Goal: Task Accomplishment & Management: Manage account settings

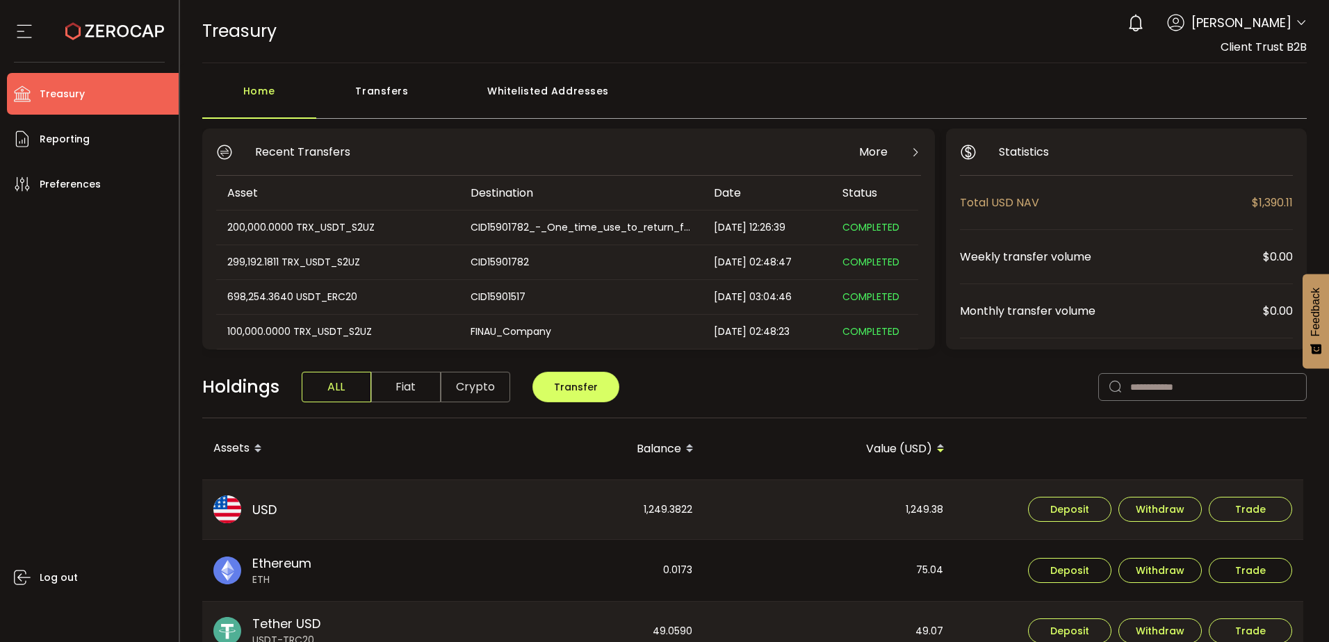
click at [402, 101] on div "Transfers" at bounding box center [382, 98] width 132 height 42
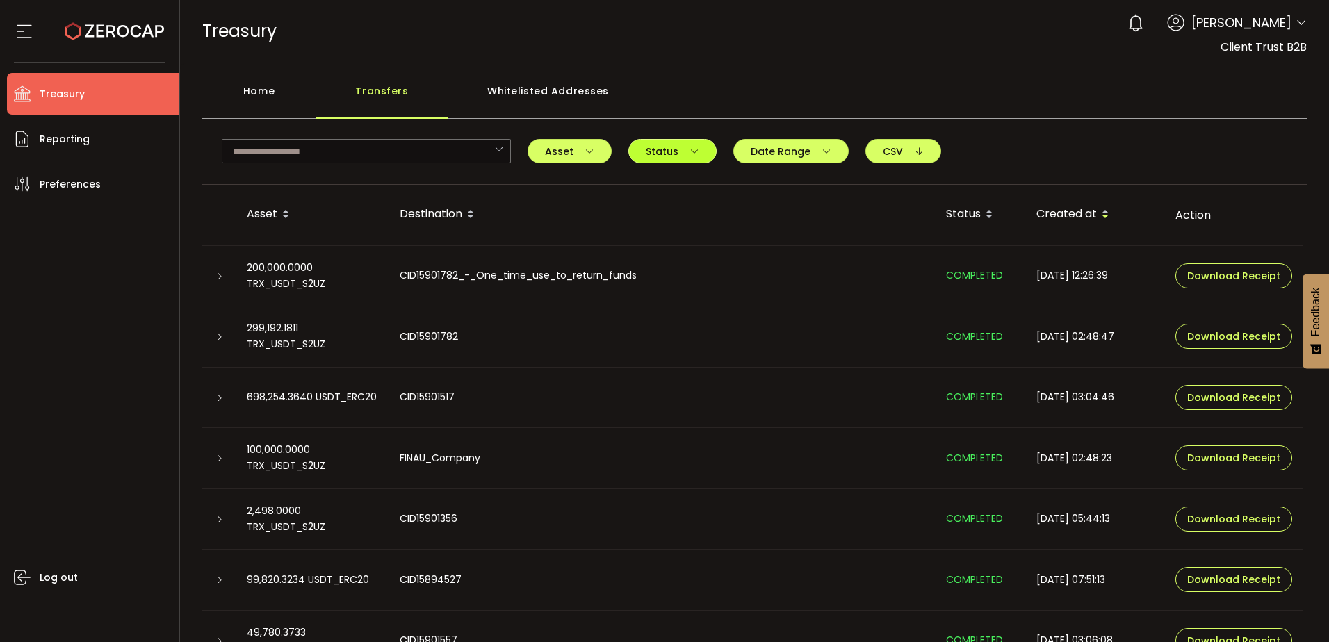
click at [669, 147] on span "Status" at bounding box center [673, 152] width 54 height 10
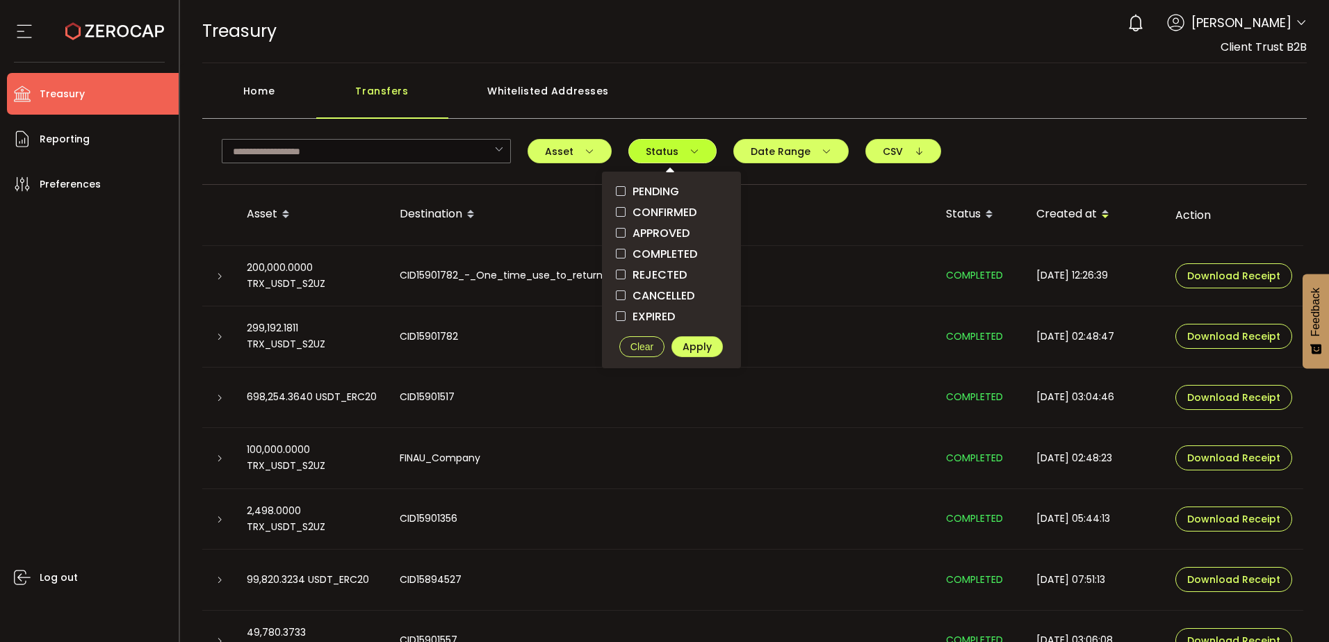
click at [669, 147] on span "Status" at bounding box center [673, 152] width 54 height 10
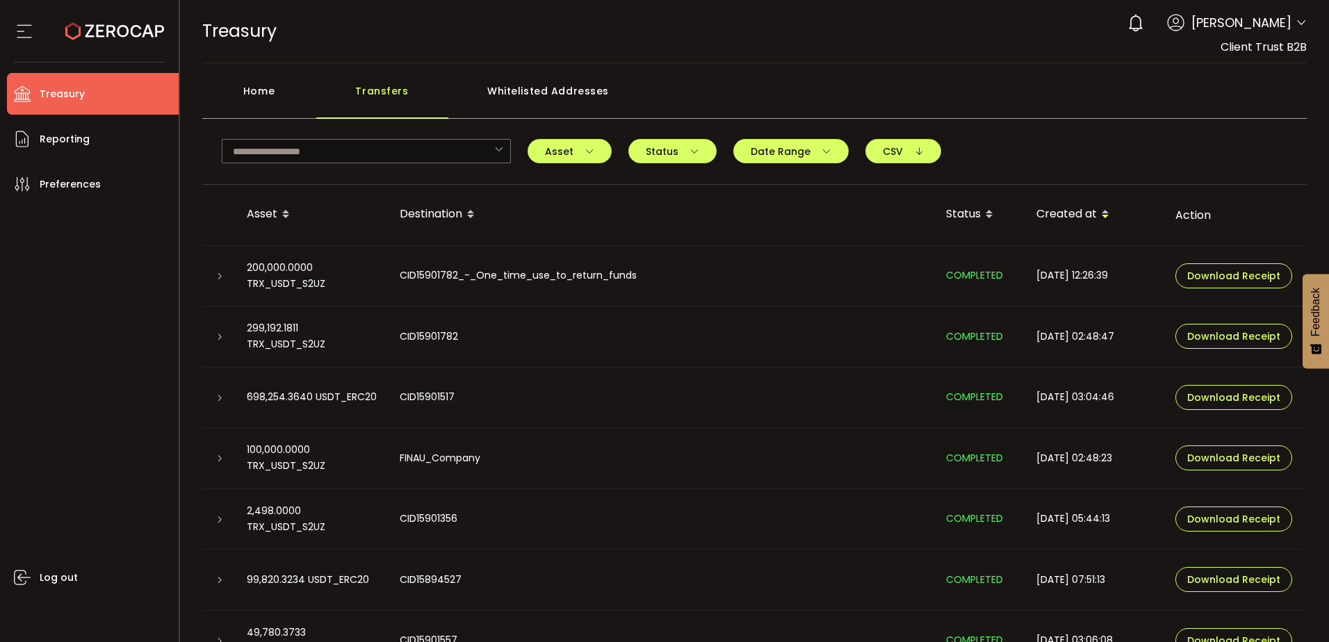
click at [694, 87] on div "Home Transfers Whitelisted Addresses" at bounding box center [754, 98] width 1105 height 42
click at [270, 86] on div "Home" at bounding box center [259, 98] width 114 height 42
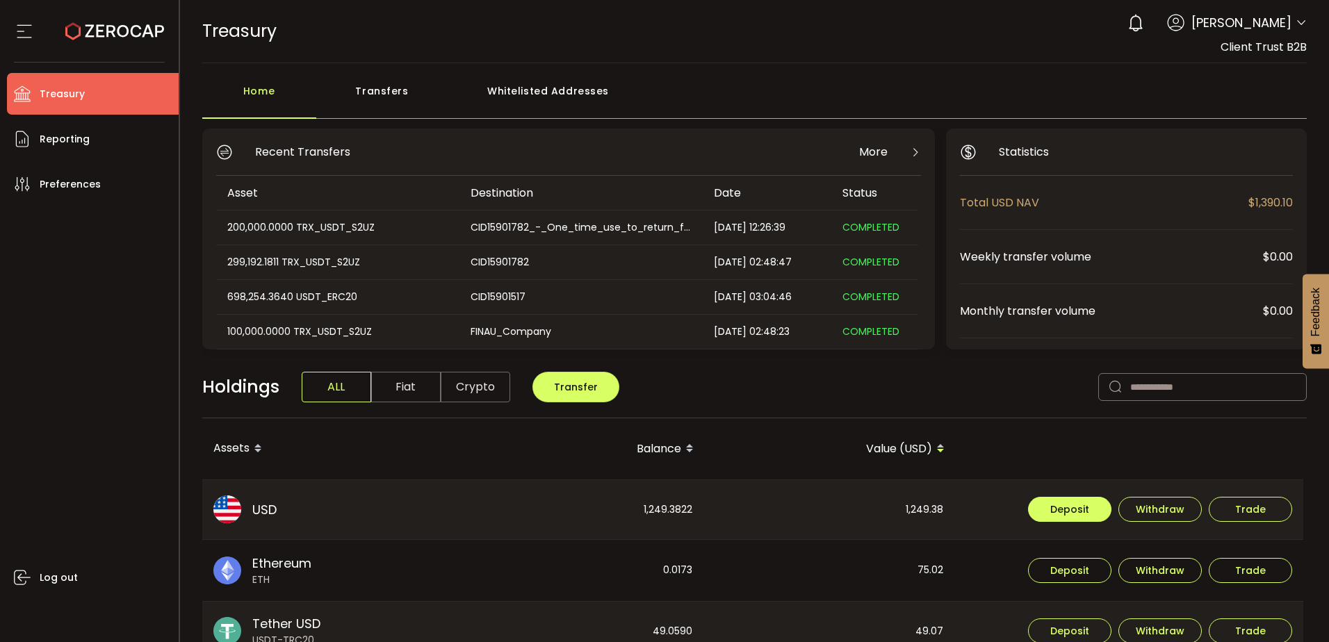
click at [1091, 500] on button "Deposit" at bounding box center [1069, 509] width 83 height 25
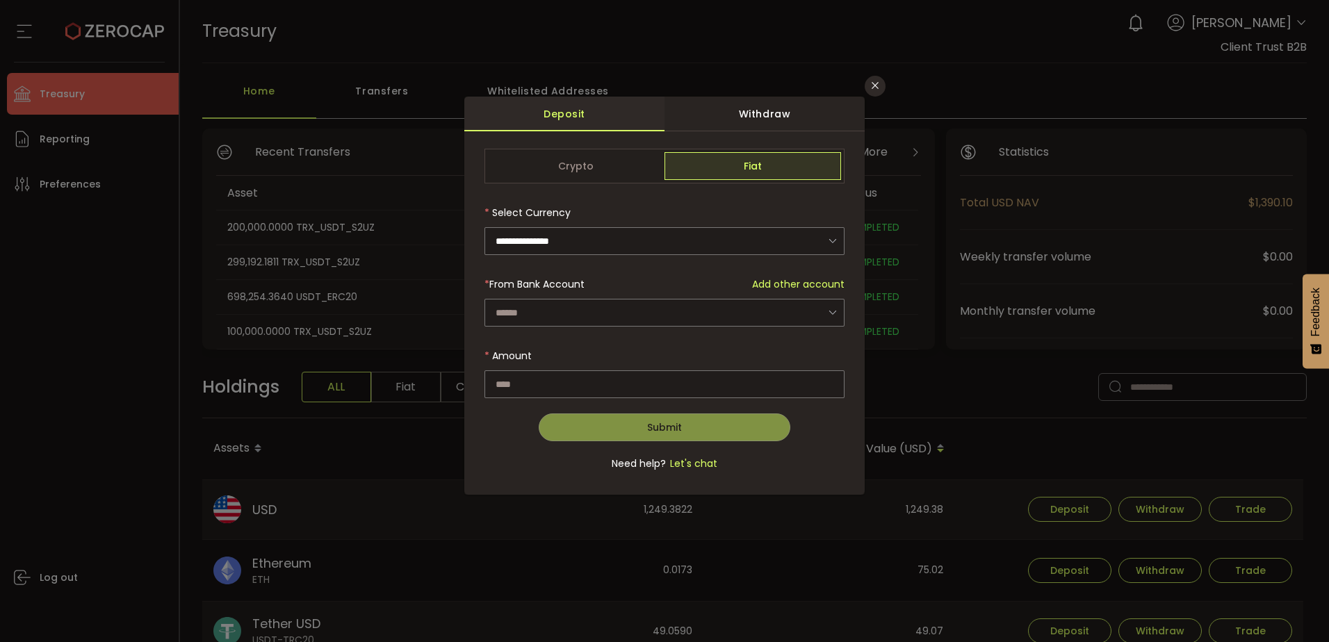
click at [863, 81] on div "**********" at bounding box center [664, 321] width 1329 height 642
click at [876, 92] on button "Close" at bounding box center [875, 86] width 21 height 21
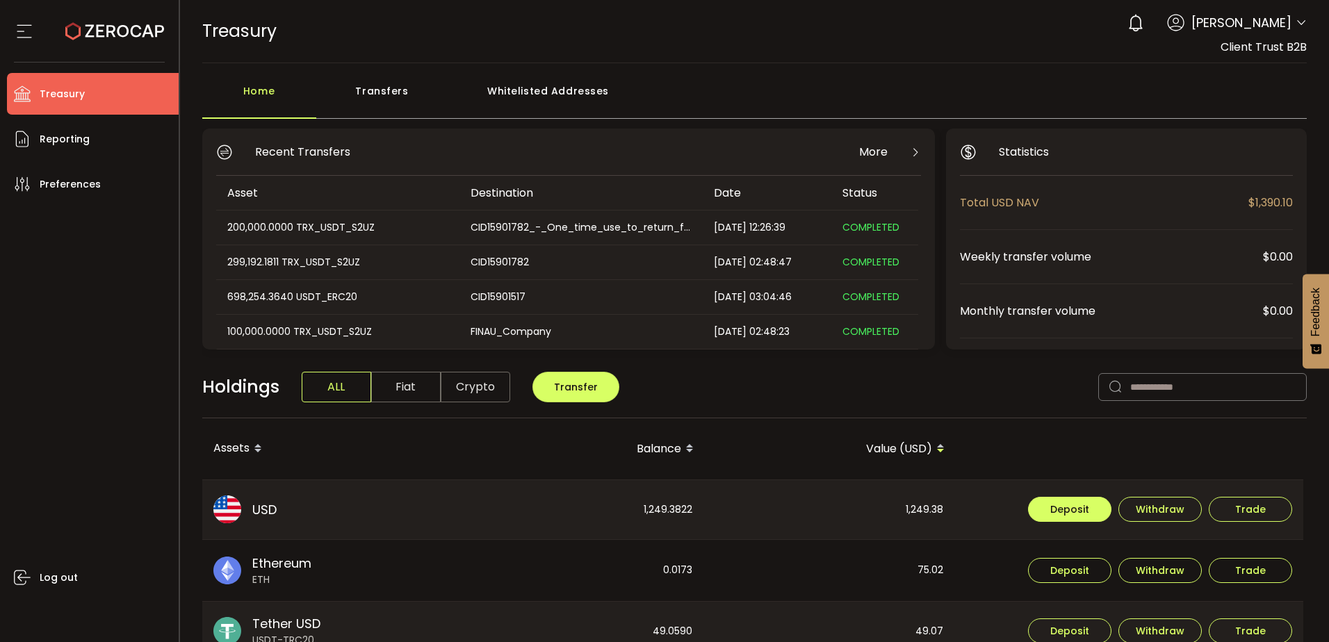
click at [1099, 516] on button "Deposit" at bounding box center [1069, 509] width 83 height 25
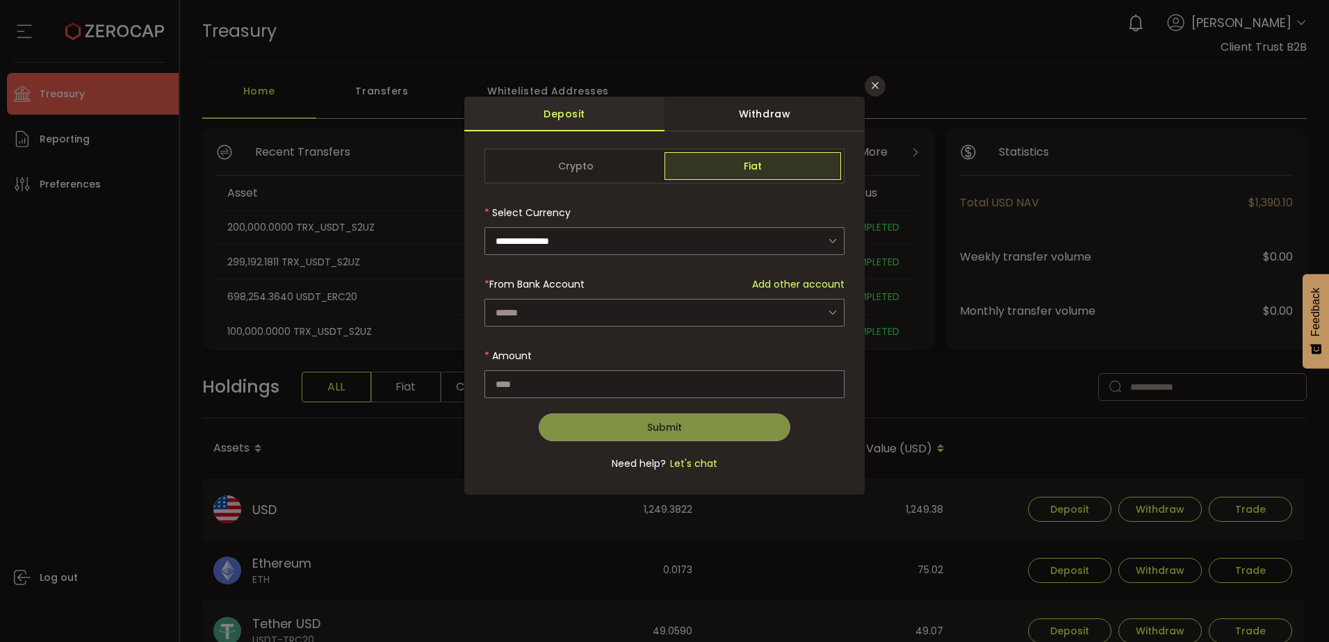
click at [584, 115] on div "Deposit" at bounding box center [564, 114] width 200 height 35
click at [875, 86] on icon "Close" at bounding box center [874, 85] width 11 height 11
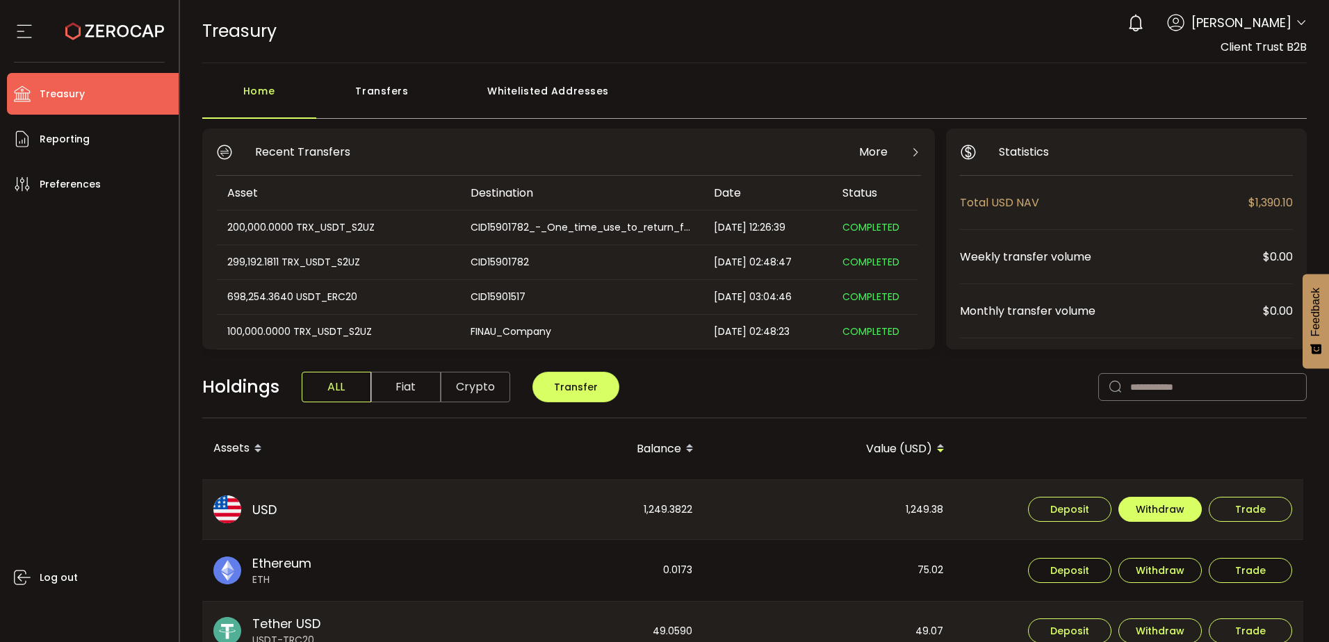
click at [1159, 500] on button "Withdraw" at bounding box center [1159, 509] width 83 height 25
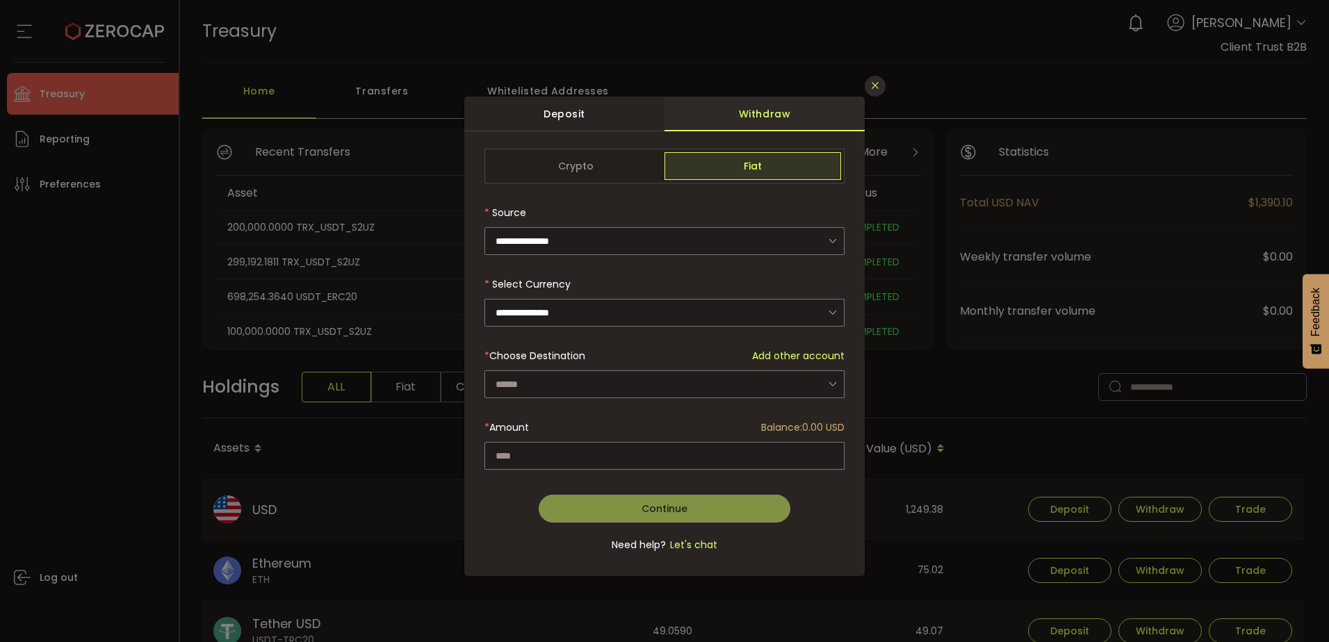
click at [874, 83] on icon "Close" at bounding box center [874, 85] width 11 height 11
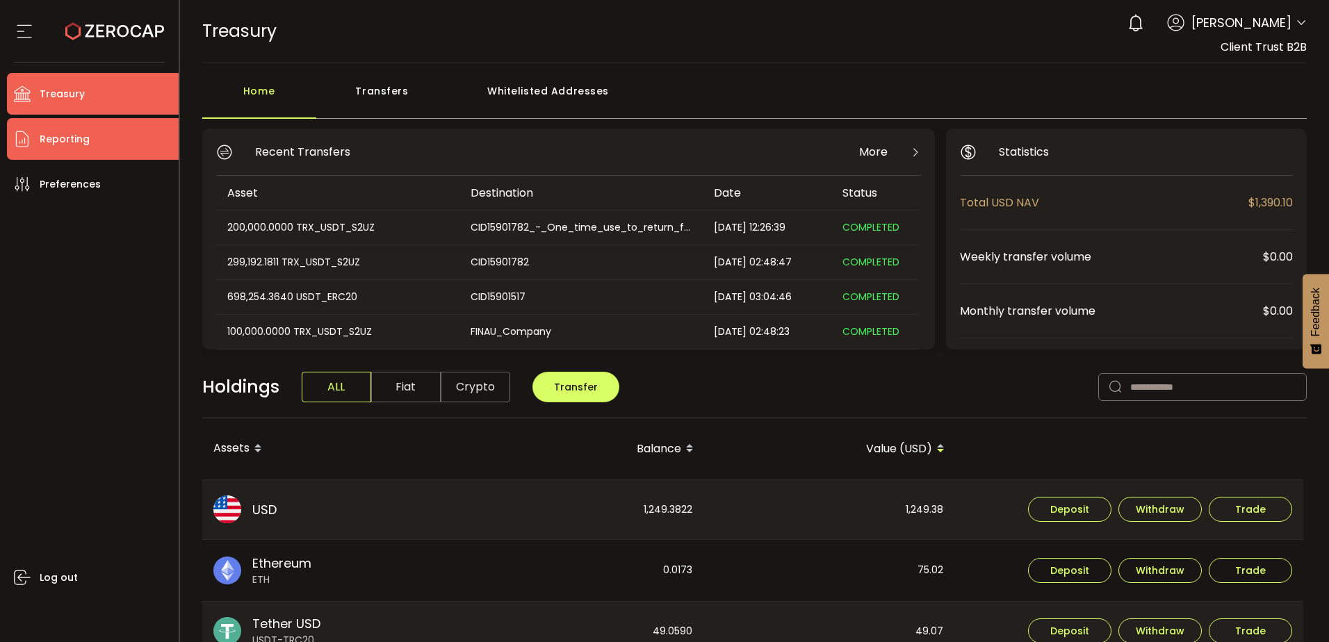
click at [98, 130] on li "Reporting" at bounding box center [93, 139] width 172 height 42
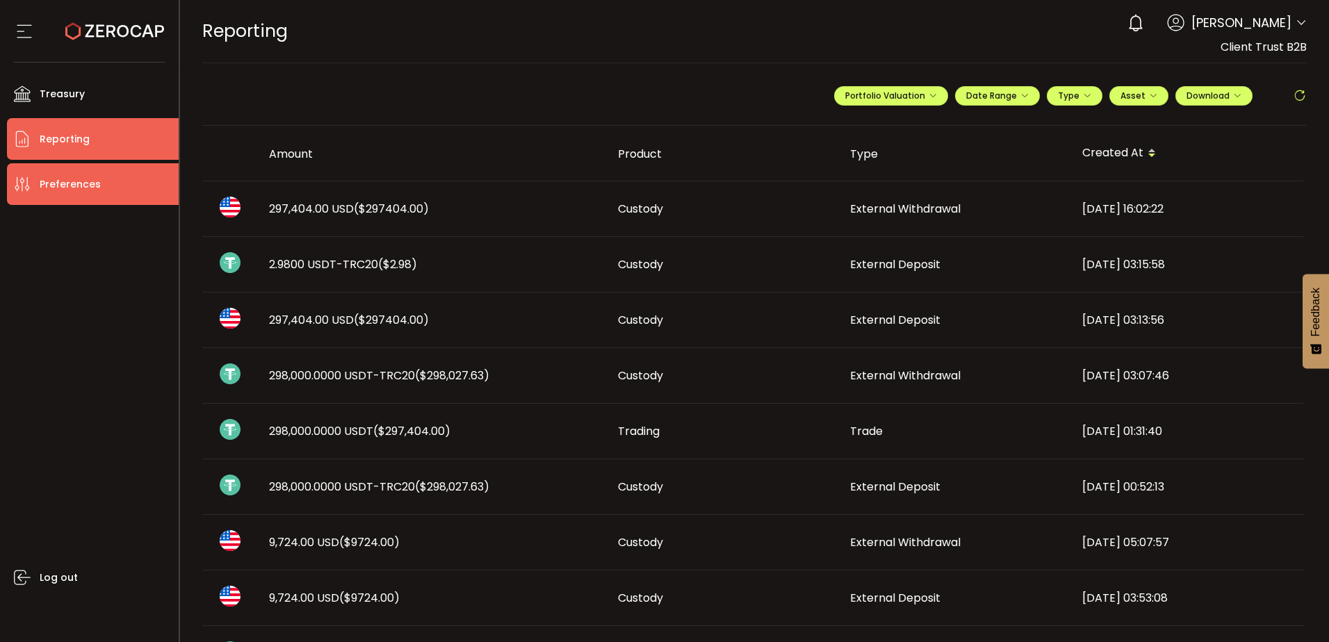
click at [87, 188] on span "Preferences" at bounding box center [70, 184] width 61 height 20
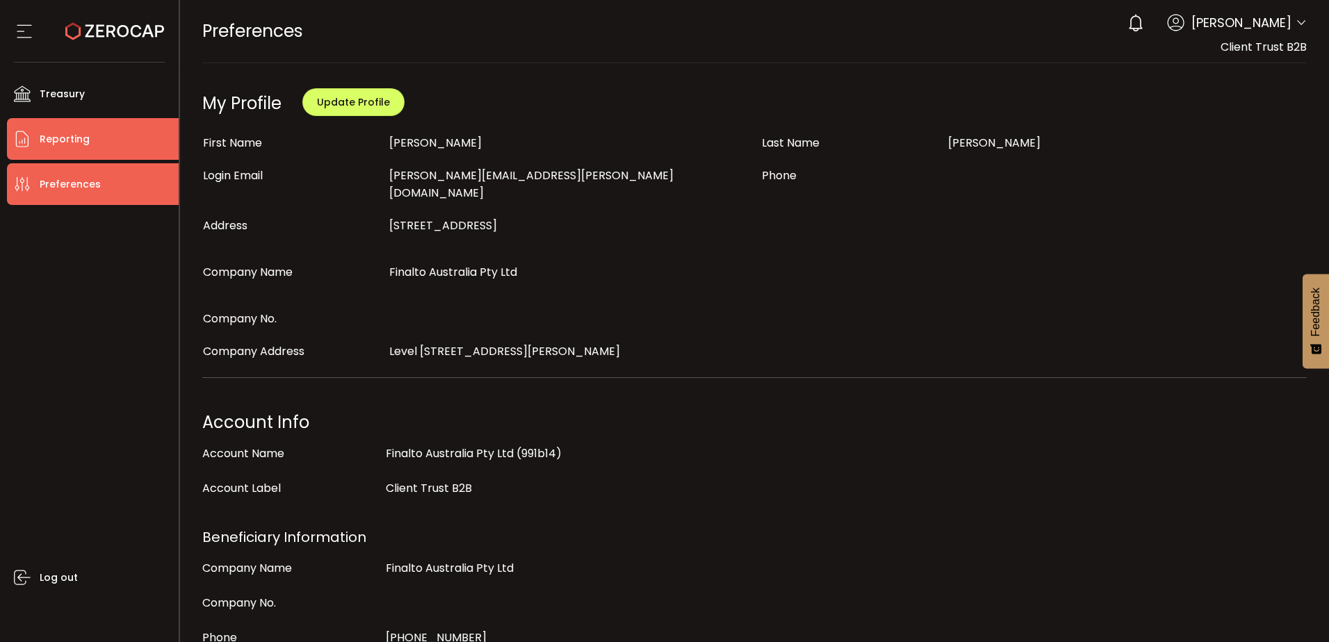
click at [73, 121] on li "Reporting" at bounding box center [93, 139] width 172 height 42
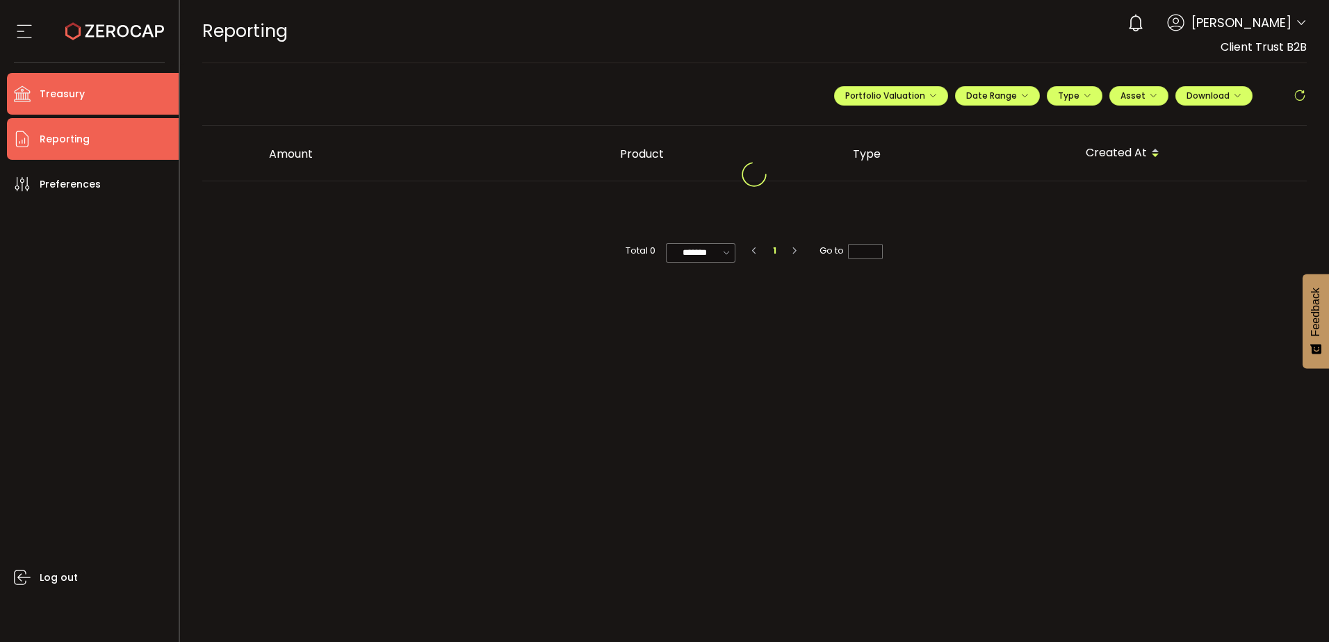
click at [88, 97] on li "Treasury" at bounding box center [93, 94] width 172 height 42
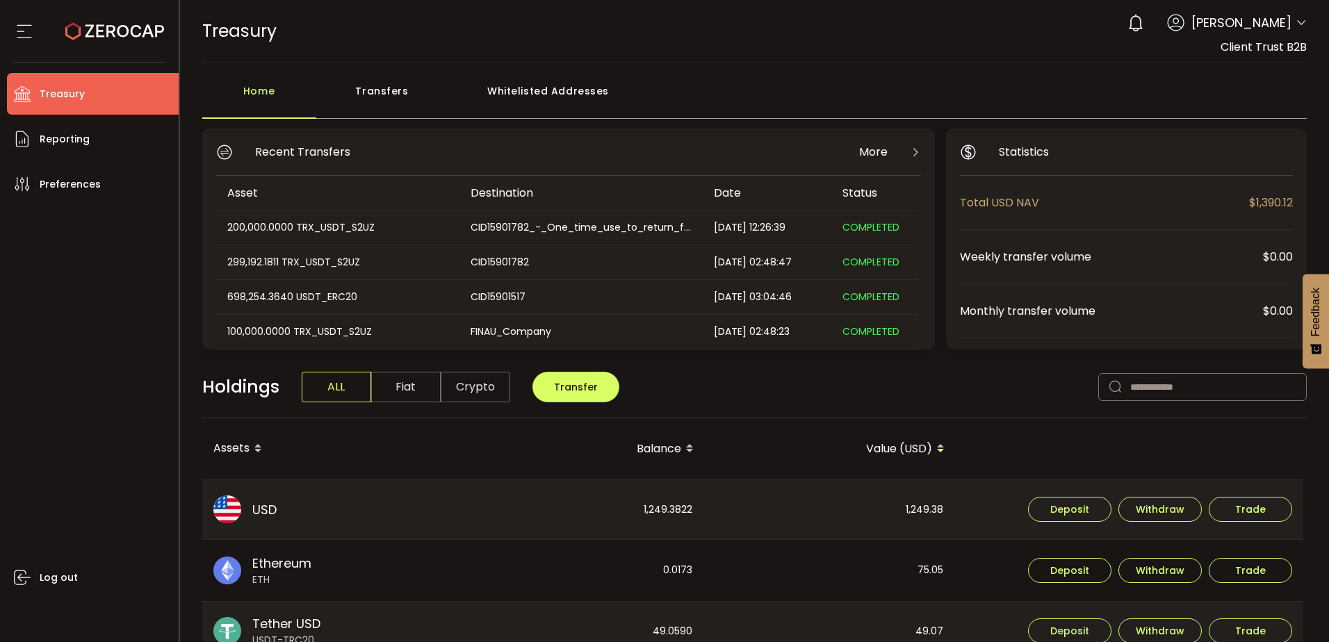
click at [516, 83] on div "Whitelisted Addresses" at bounding box center [548, 98] width 200 height 42
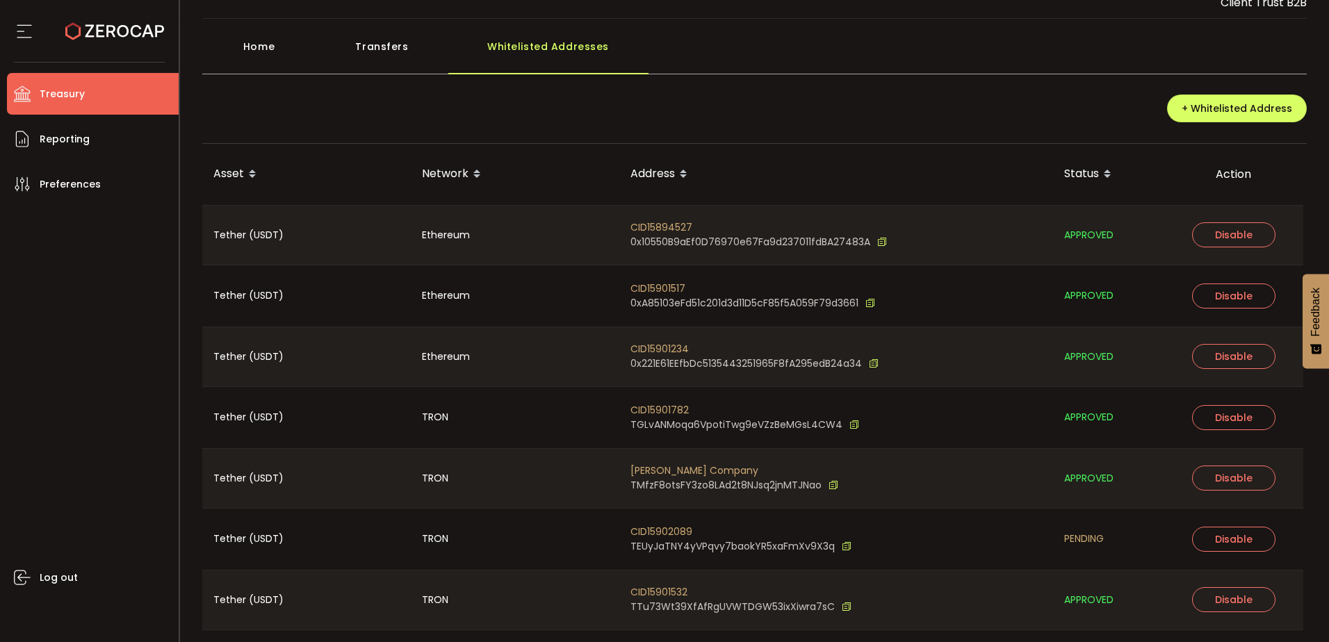
scroll to position [88, 0]
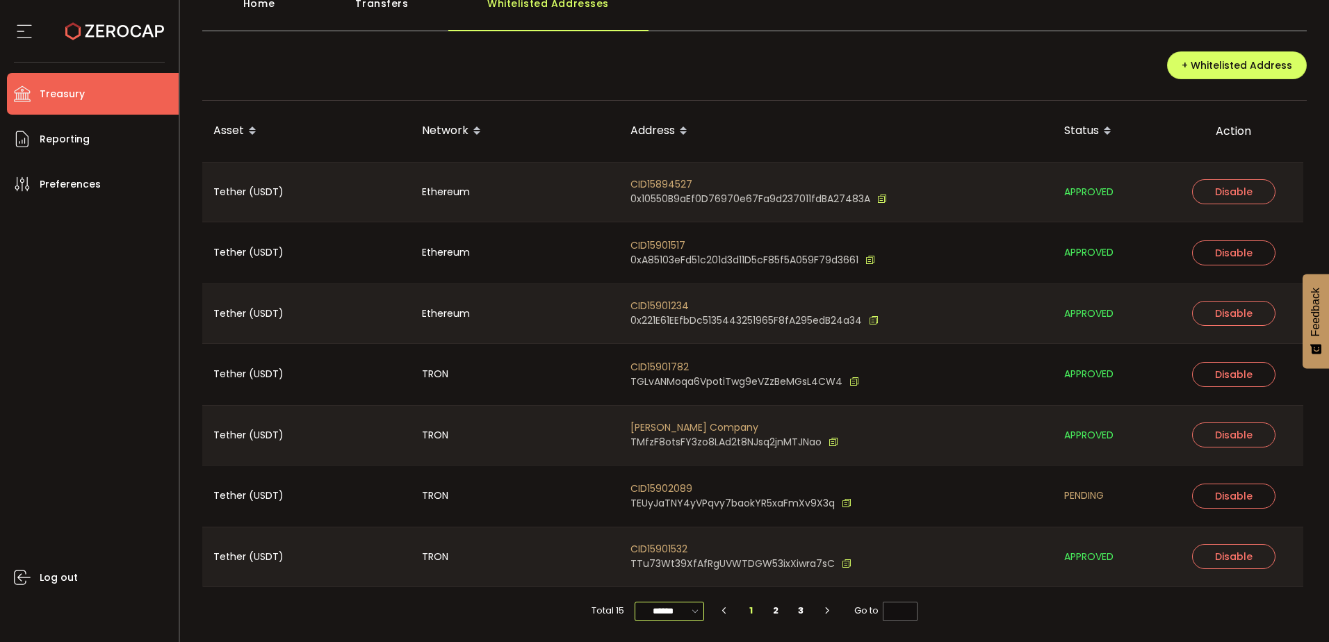
click at [687, 619] on input "******" at bounding box center [669, 611] width 69 height 19
click at [688, 612] on icon at bounding box center [695, 611] width 14 height 16
click at [681, 602] on input "******" at bounding box center [669, 611] width 69 height 19
click at [672, 573] on span "100/page" at bounding box center [668, 577] width 45 height 14
type input "********"
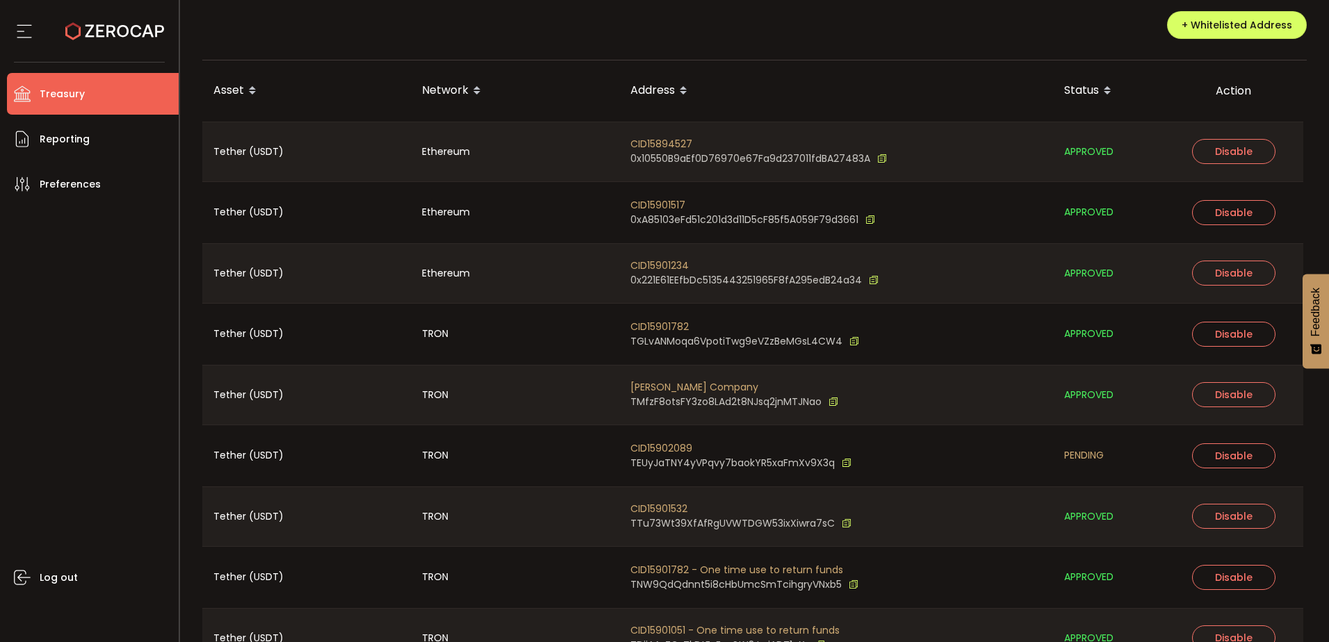
scroll to position [139, 0]
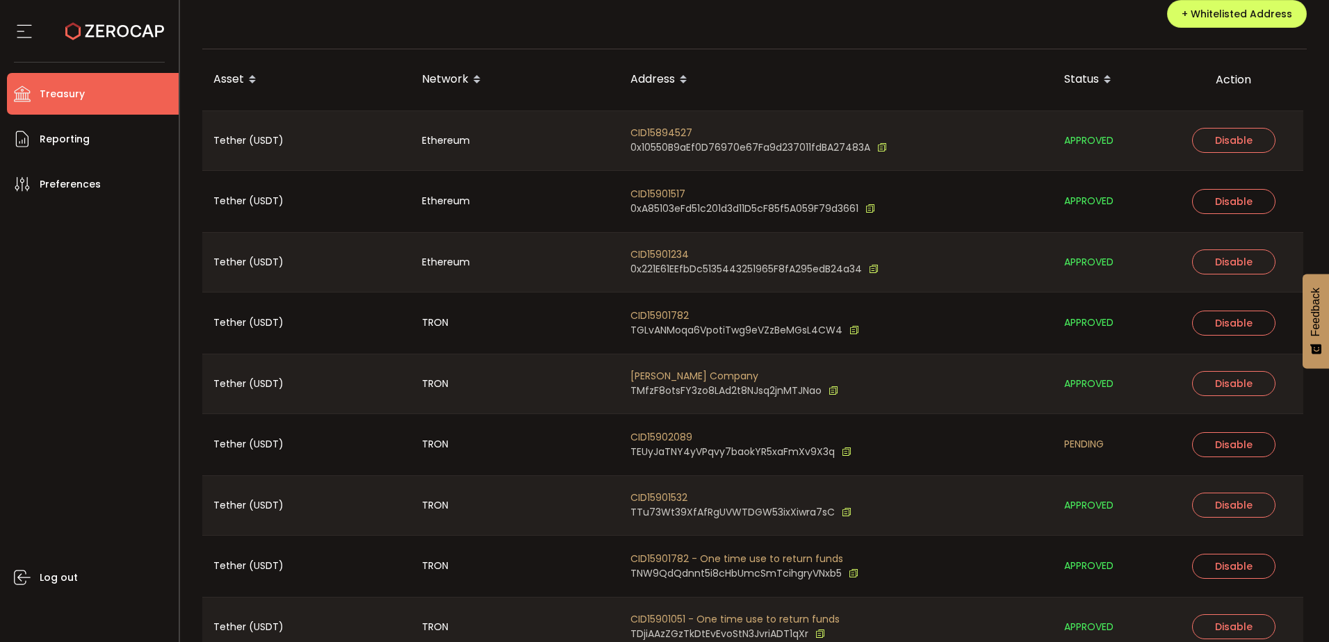
click at [665, 436] on span "CID15902089" at bounding box center [740, 437] width 221 height 15
copy span "CID15902089"
click at [928, 64] on th "Address" at bounding box center [836, 79] width 434 height 61
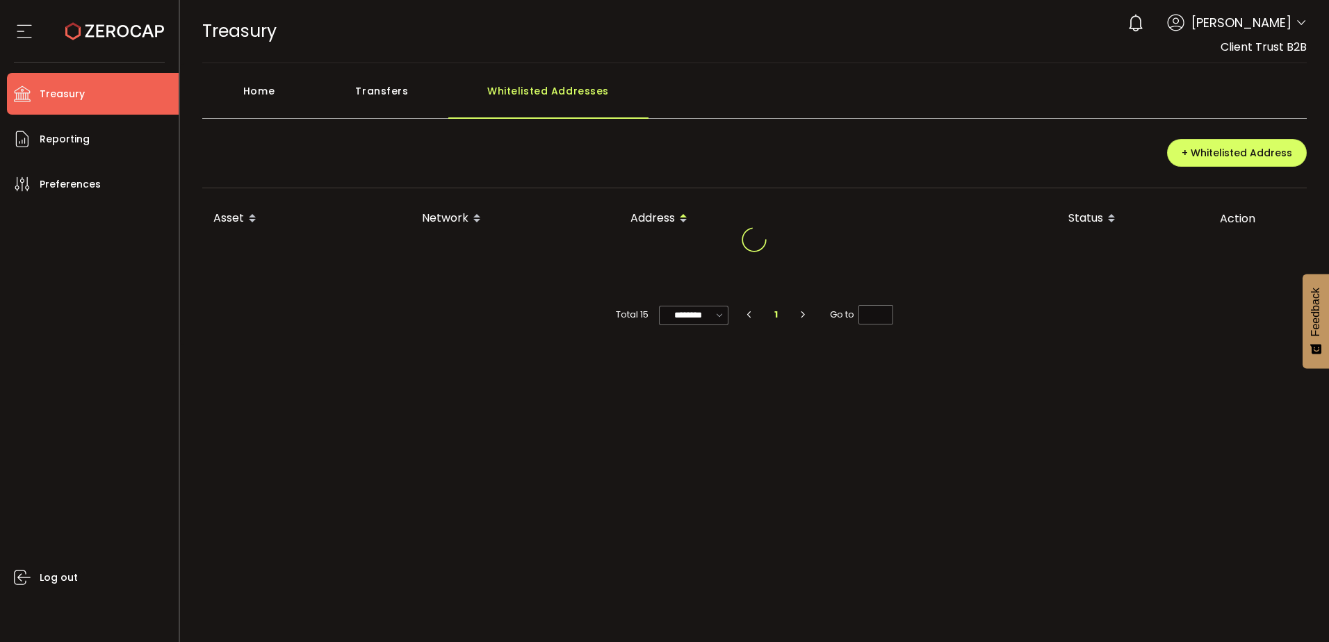
scroll to position [0, 0]
